Goal: Information Seeking & Learning: Learn about a topic

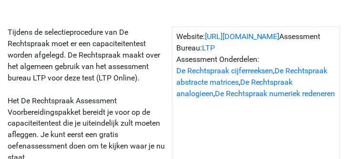
scroll to position [163, 0]
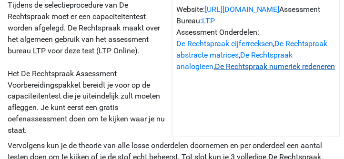
click at [253, 67] on link "De Rechtspraak numeriek redeneren" at bounding box center [275, 66] width 121 height 9
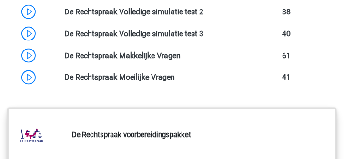
scroll to position [1222, 0]
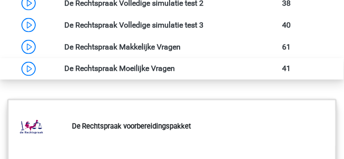
click at [175, 67] on link at bounding box center [175, 68] width 0 height 9
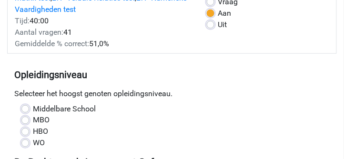
scroll to position [163, 0]
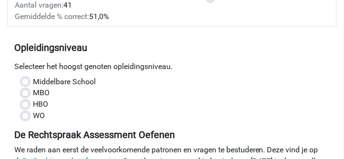
click at [33, 118] on label "WO" at bounding box center [39, 116] width 12 height 11
click at [25, 118] on input "WO" at bounding box center [25, 116] width 8 height 10
radio input "true"
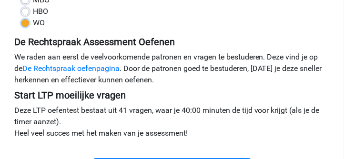
scroll to position [245, 0]
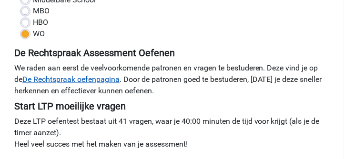
click at [105, 80] on link "De Rechtspraak oefenpagina" at bounding box center [70, 79] width 97 height 9
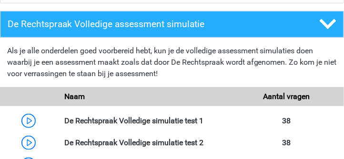
scroll to position [1090, 0]
